Goal: Complete application form

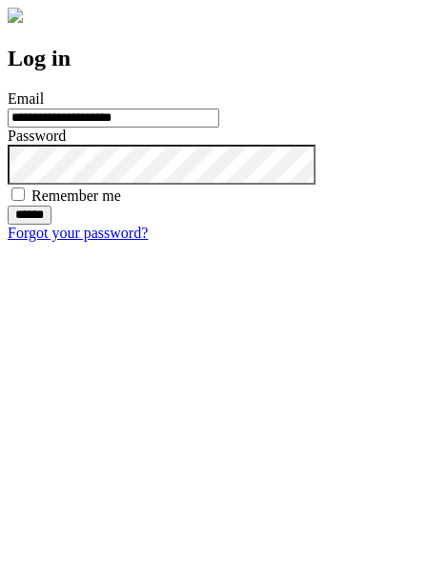
type input "**********"
click at [51, 225] on input "******" at bounding box center [30, 215] width 44 height 19
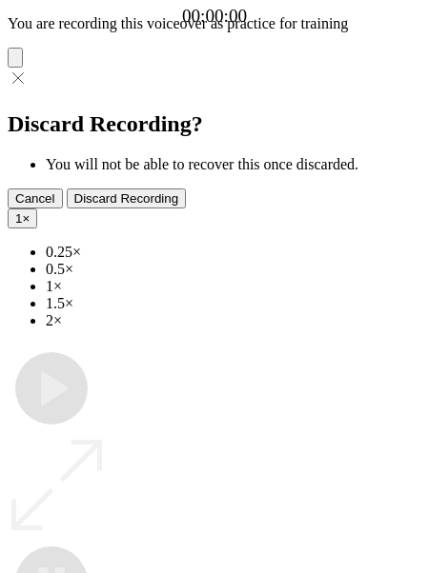
type input "**********"
